Goal: Obtain resource: Obtain resource

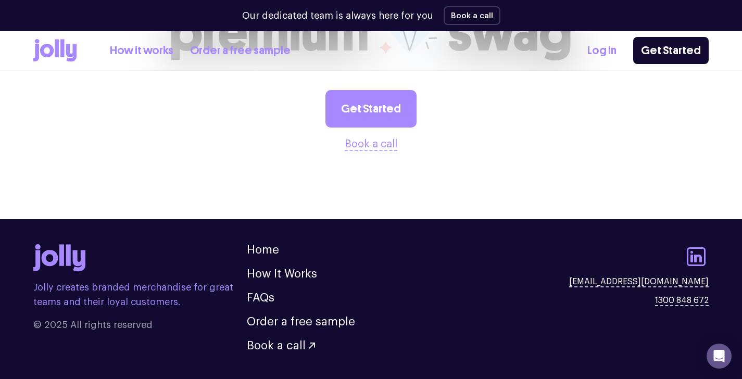
scroll to position [2897, 0]
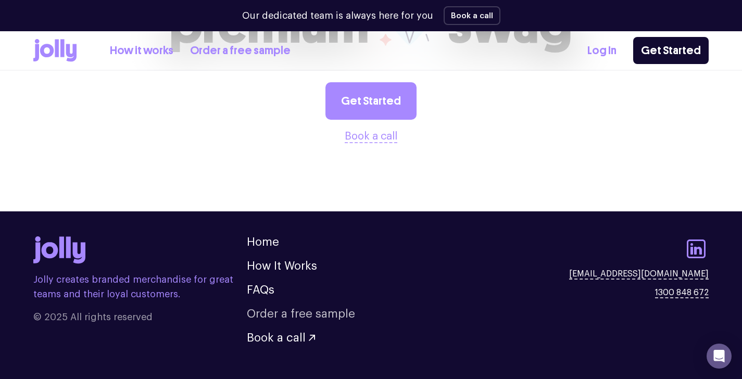
click at [286, 308] on link "Order a free sample" at bounding box center [301, 313] width 108 height 11
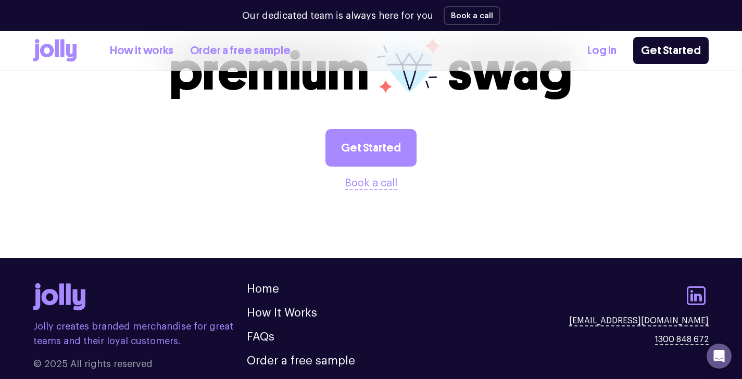
scroll to position [1259, 0]
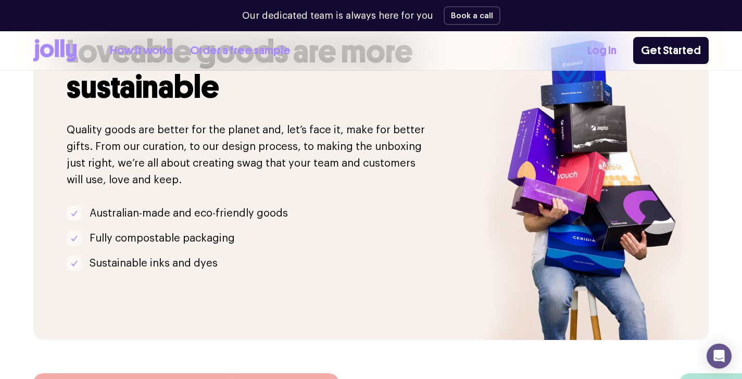
scroll to position [1791, 0]
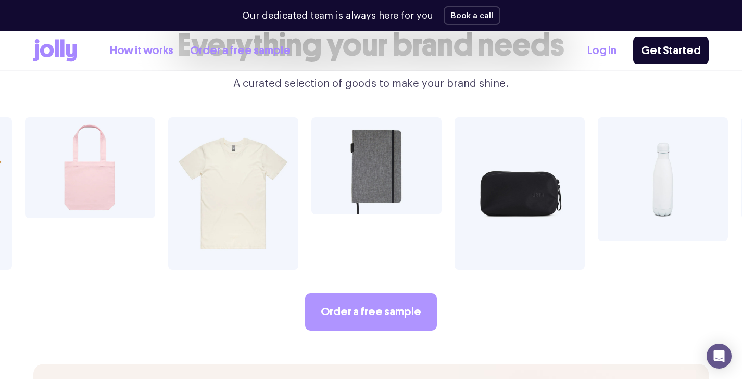
click at [386, 293] on link "Order a free sample" at bounding box center [371, 311] width 132 height 37
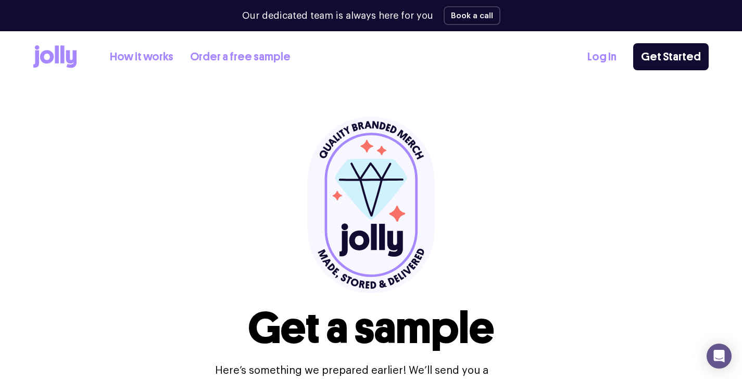
click at [183, 59] on div "How it works Order a free sample" at bounding box center [200, 56] width 181 height 17
click at [199, 60] on link "Order a free sample" at bounding box center [240, 56] width 100 height 17
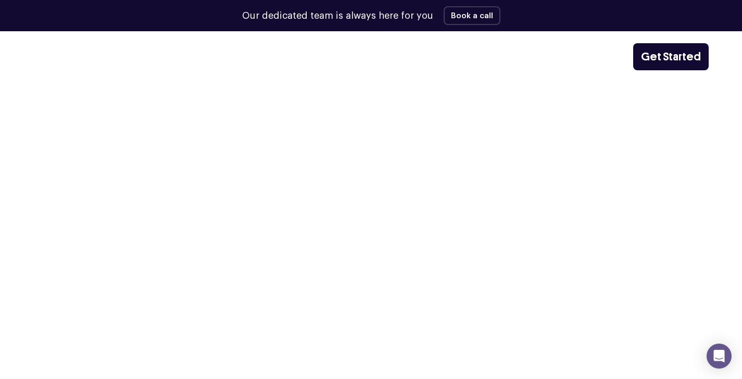
scroll to position [1791, 0]
